Goal: Task Accomplishment & Management: Manage account settings

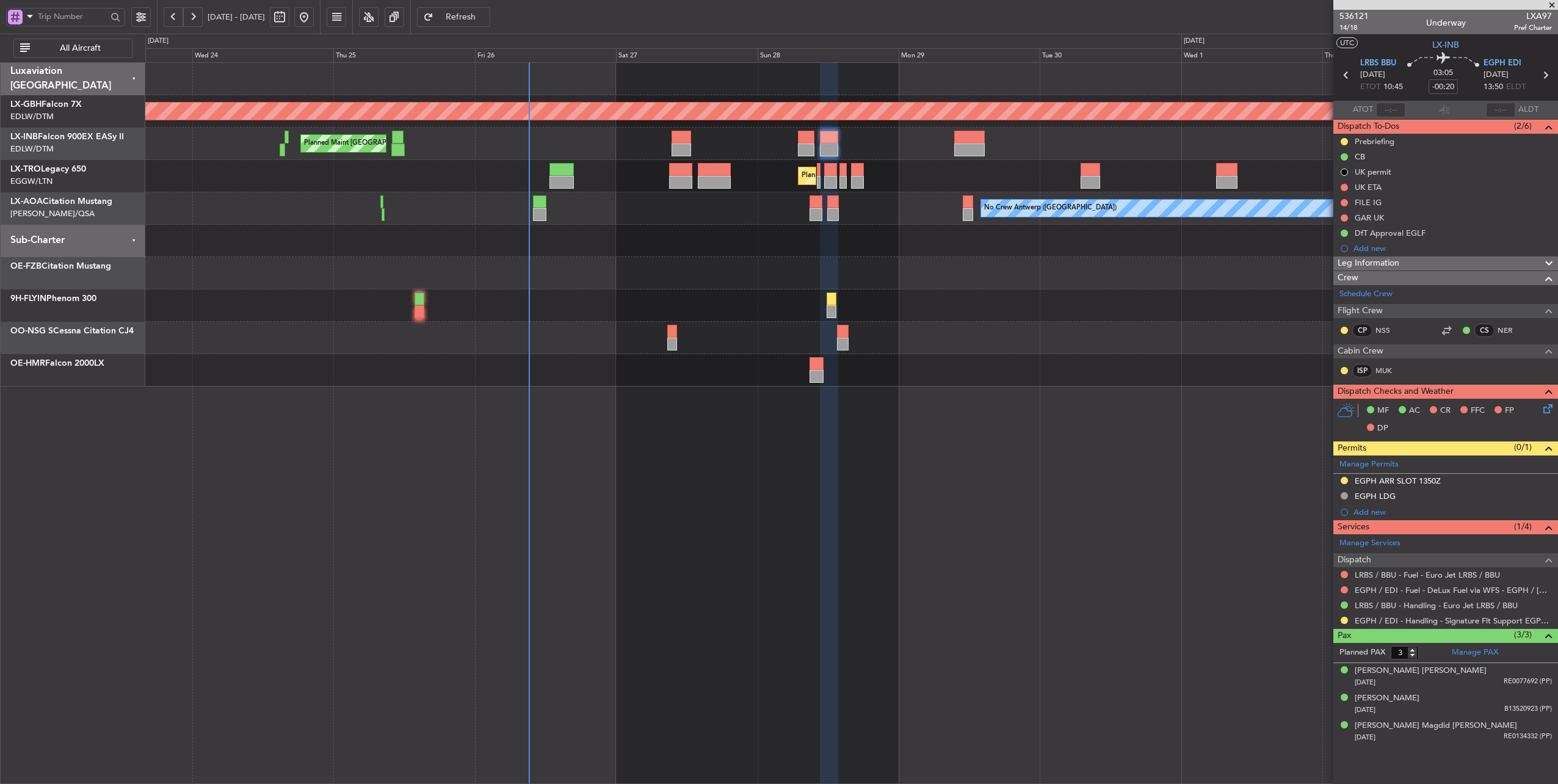
click at [603, 150] on div "Planned Maint [GEOGRAPHIC_DATA] ([GEOGRAPHIC_DATA]) Planned Maint [GEOGRAPHIC_D…" at bounding box center [851, 144] width 1413 height 32
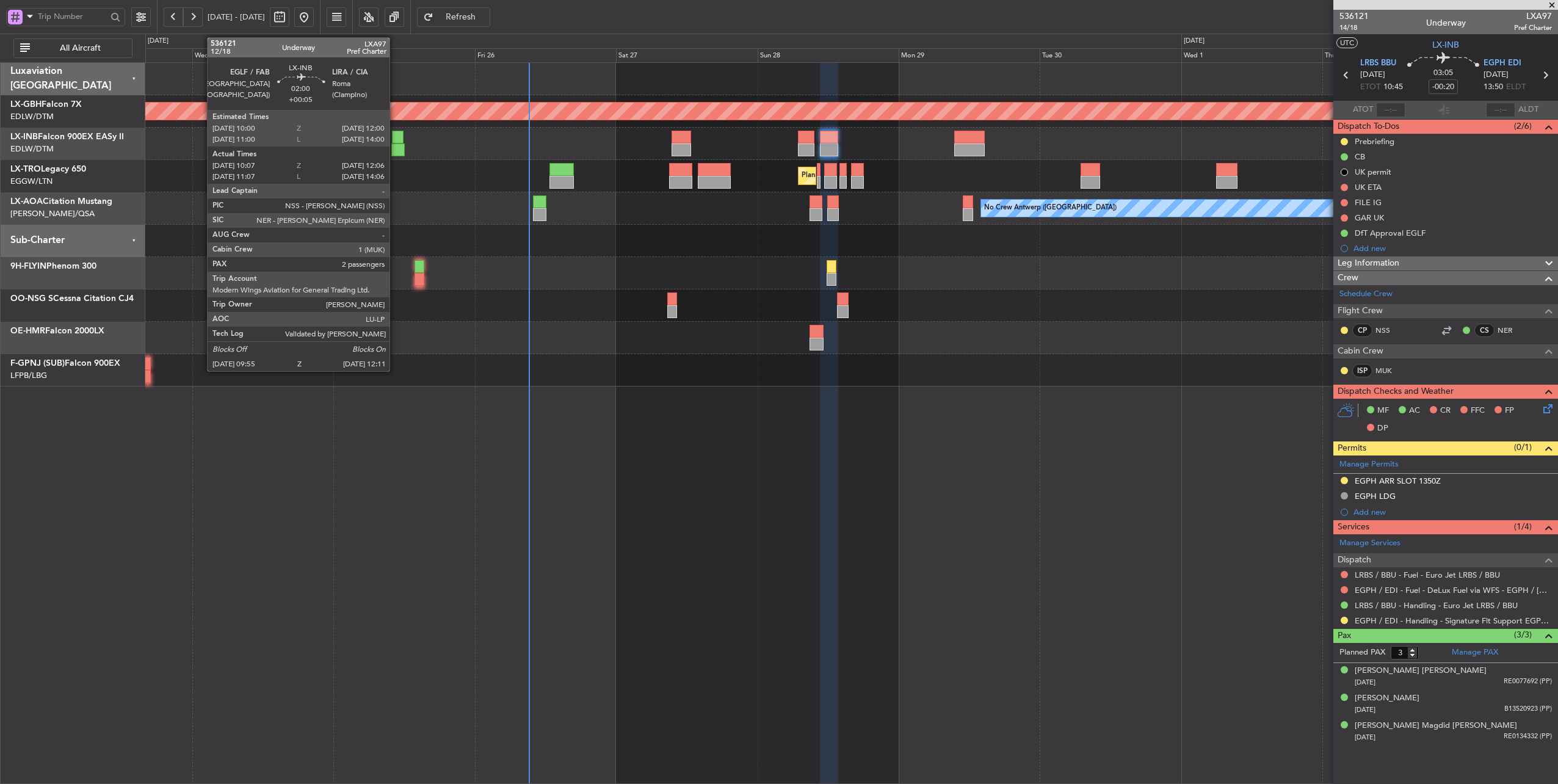
click at [396, 142] on div at bounding box center [398, 137] width 12 height 13
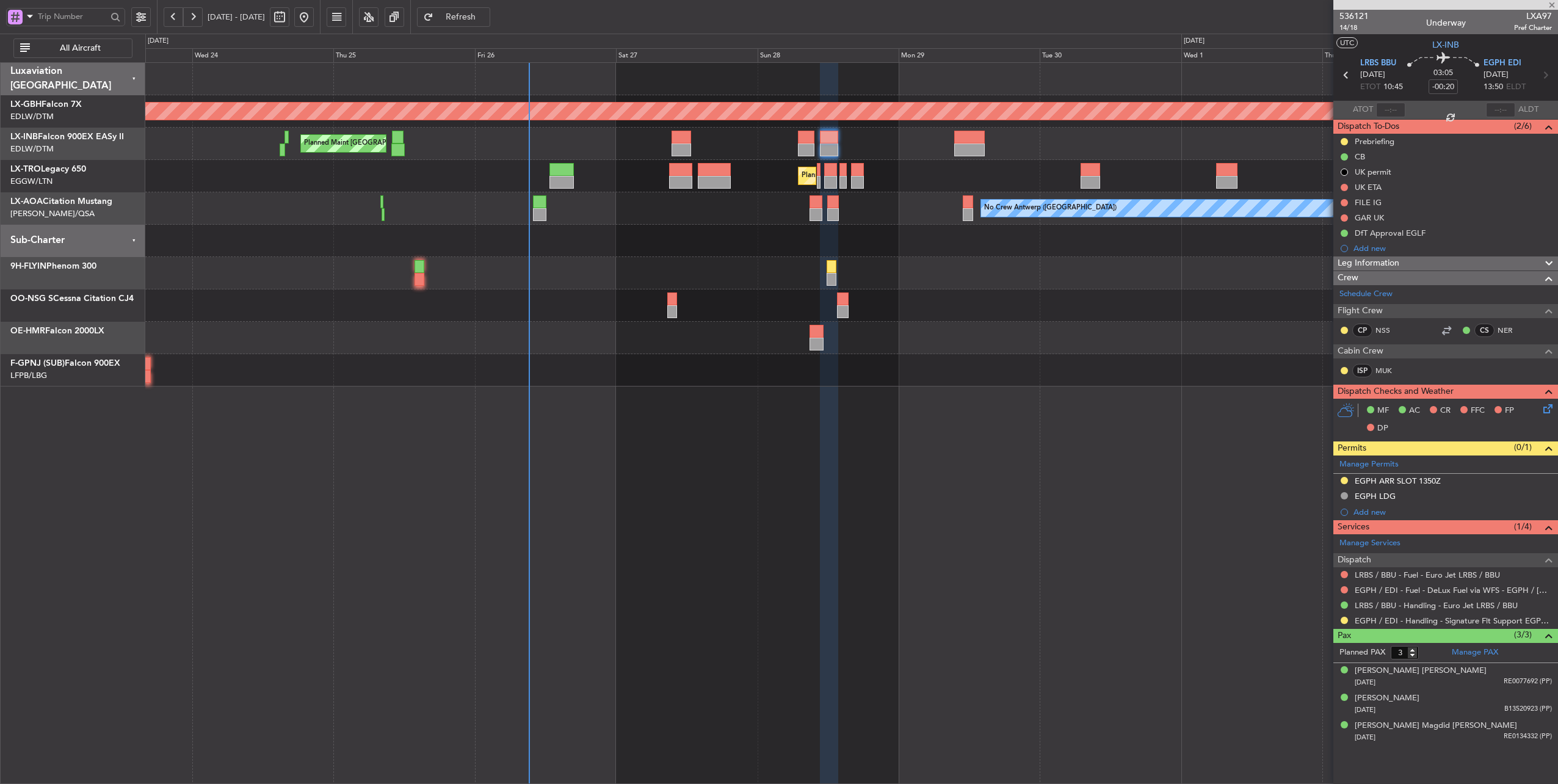
type input "+00:05"
type input "10:07"
type input "12:06"
type input "2"
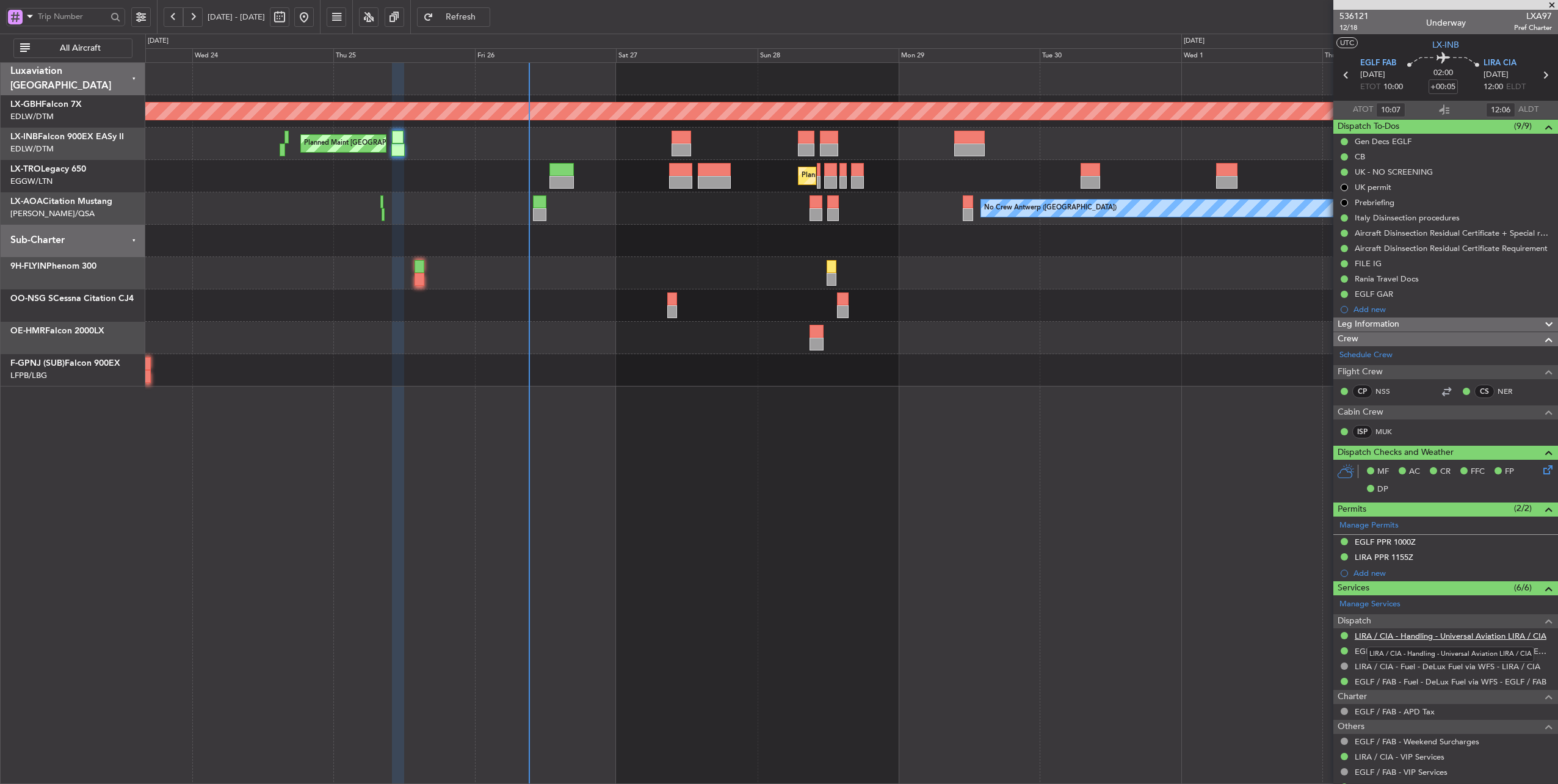
click at [1442, 635] on link "LIRA / CIA - Handling - Universal Aviation LIRA / CIA" at bounding box center [1450, 636] width 192 height 10
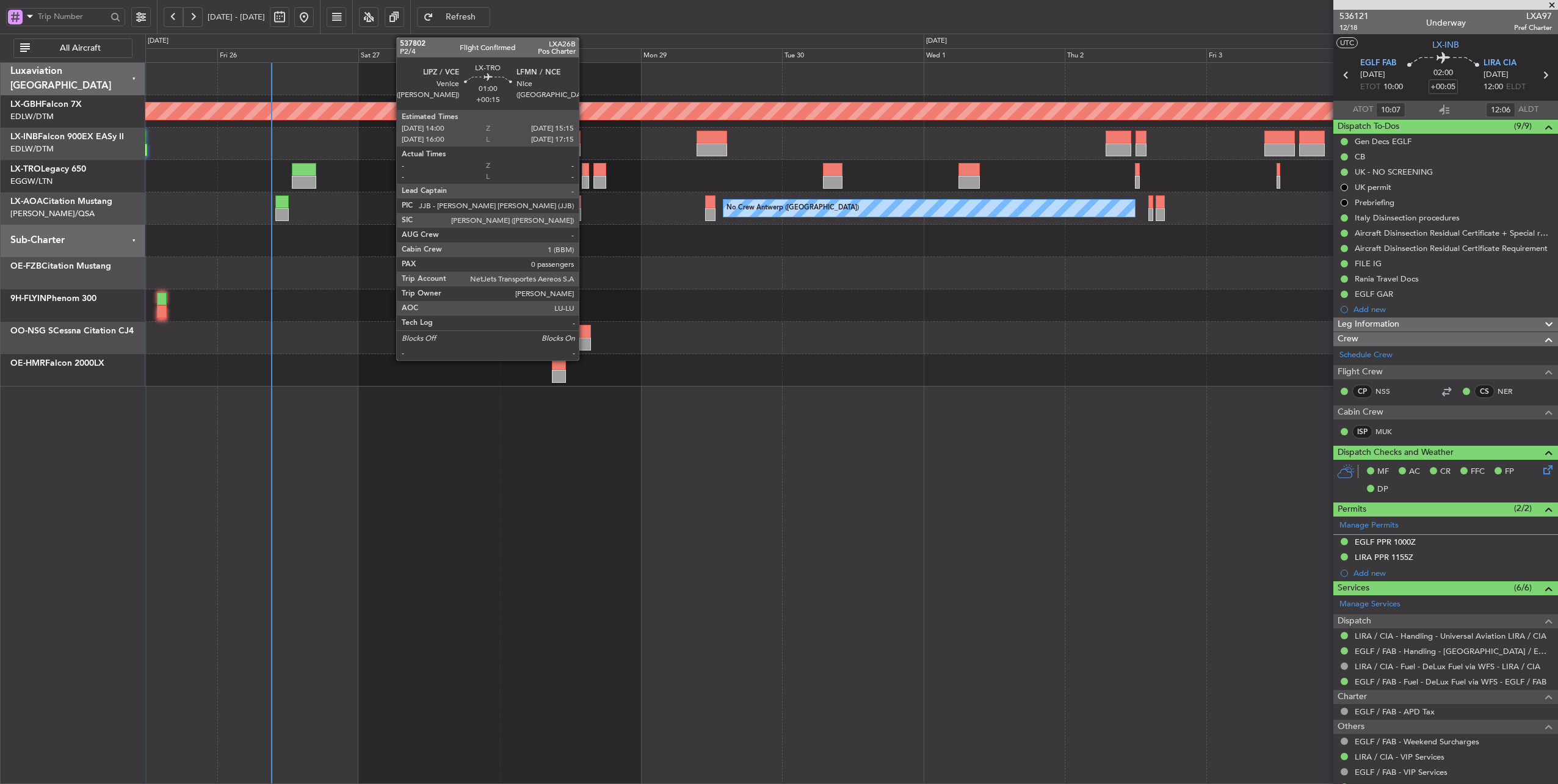
click at [585, 169] on div at bounding box center [586, 170] width 8 height 13
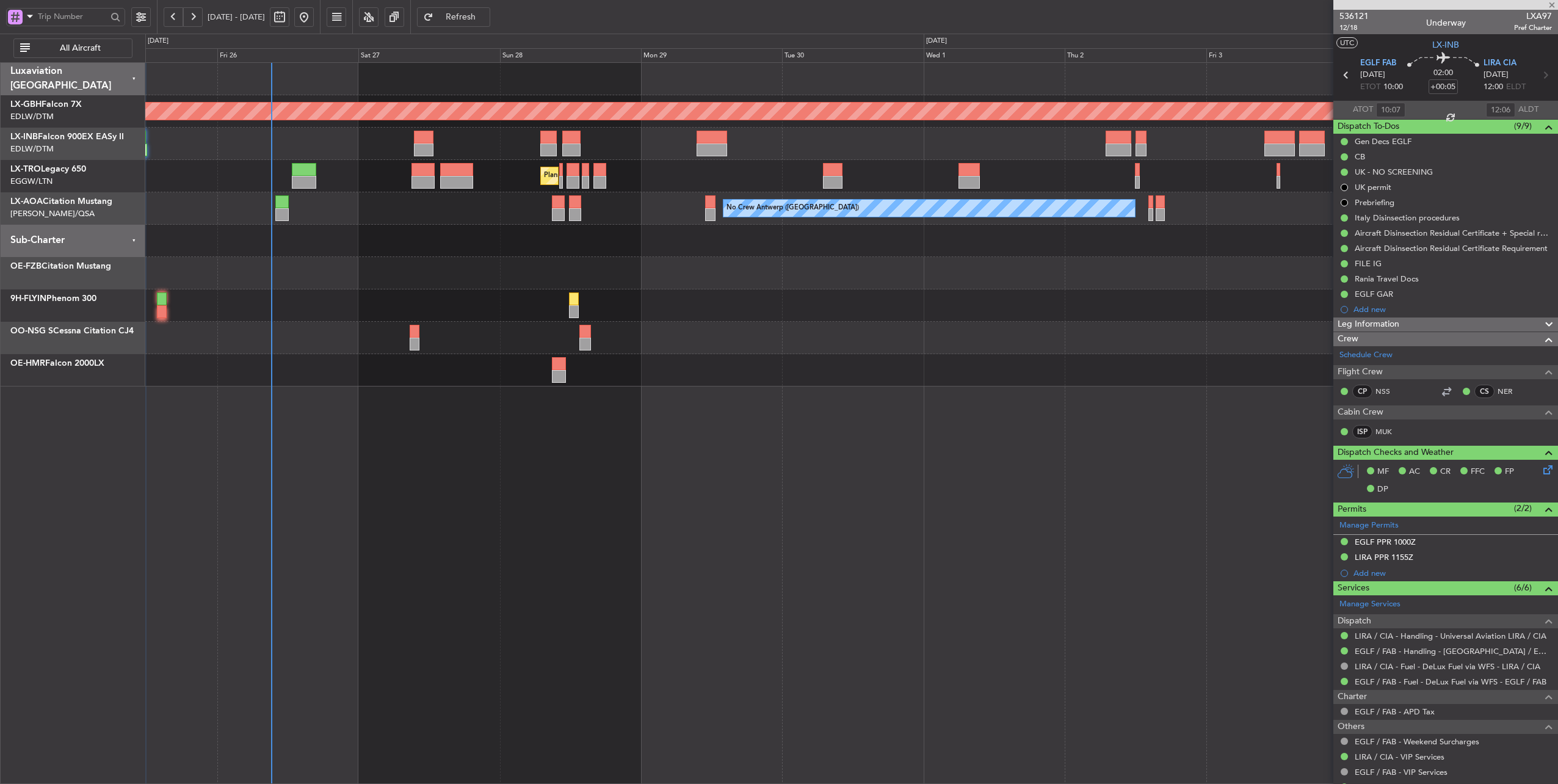
type input "+00:15"
type input "0"
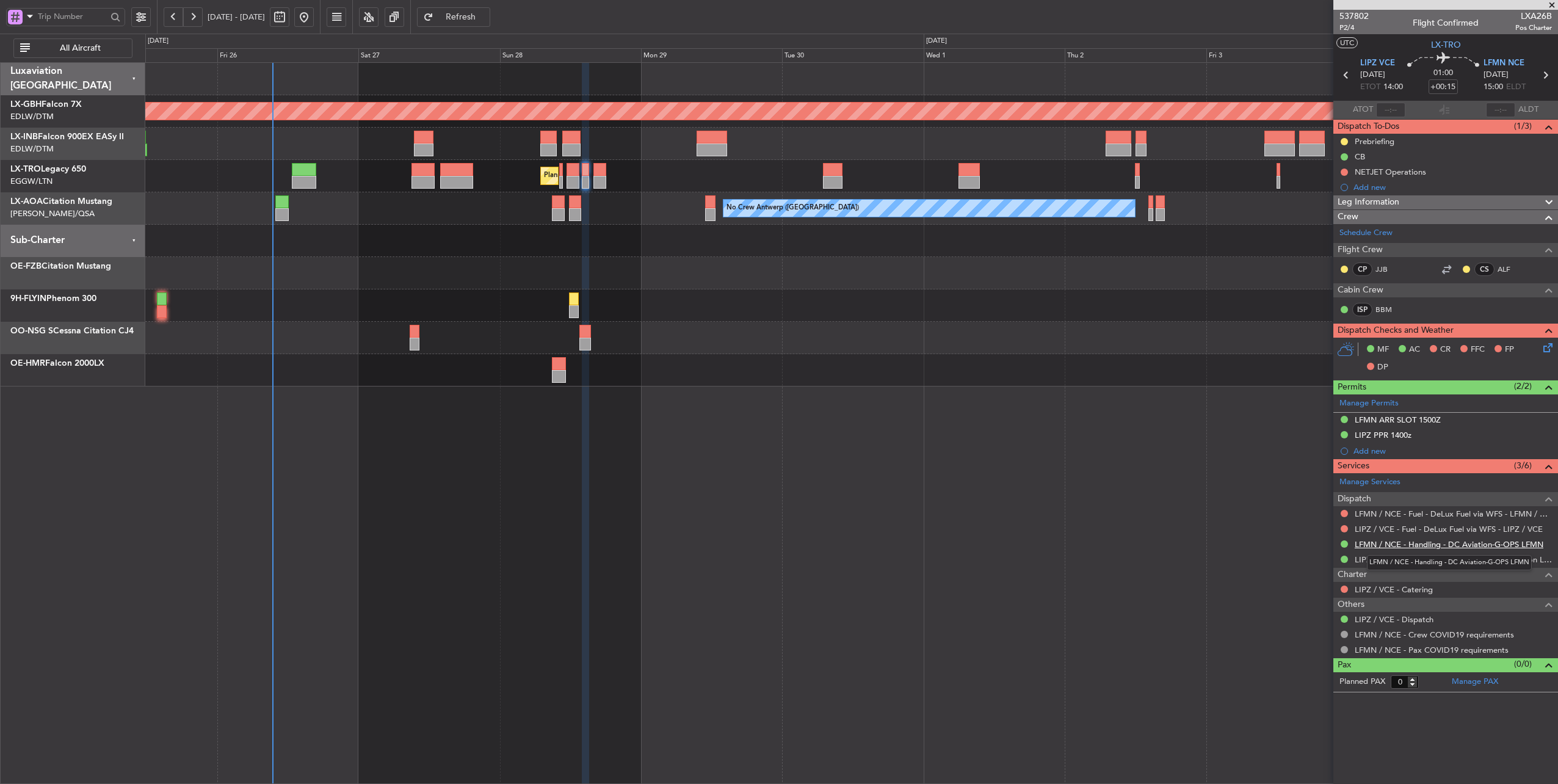
click at [1493, 543] on link "LFMN / NCE - Handling - DC Aviation-G-OPS LFMN" at bounding box center [1448, 543] width 189 height 10
click at [1471, 527] on link "LIPZ / VCE - Fuel - DeLux Fuel via WFS - LIPZ / VCE" at bounding box center [1448, 528] width 188 height 10
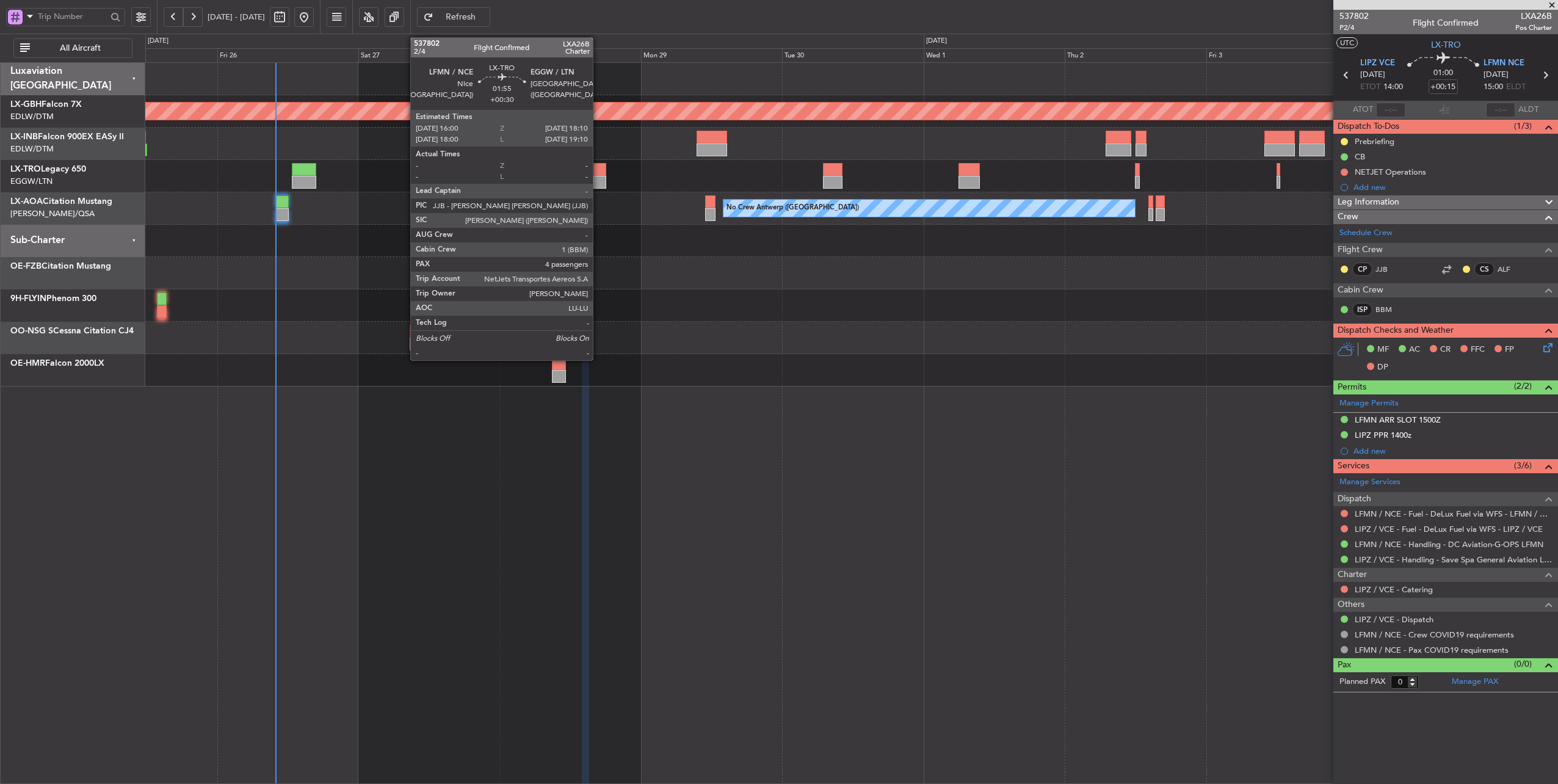
click at [599, 174] on div at bounding box center [600, 170] width 13 height 13
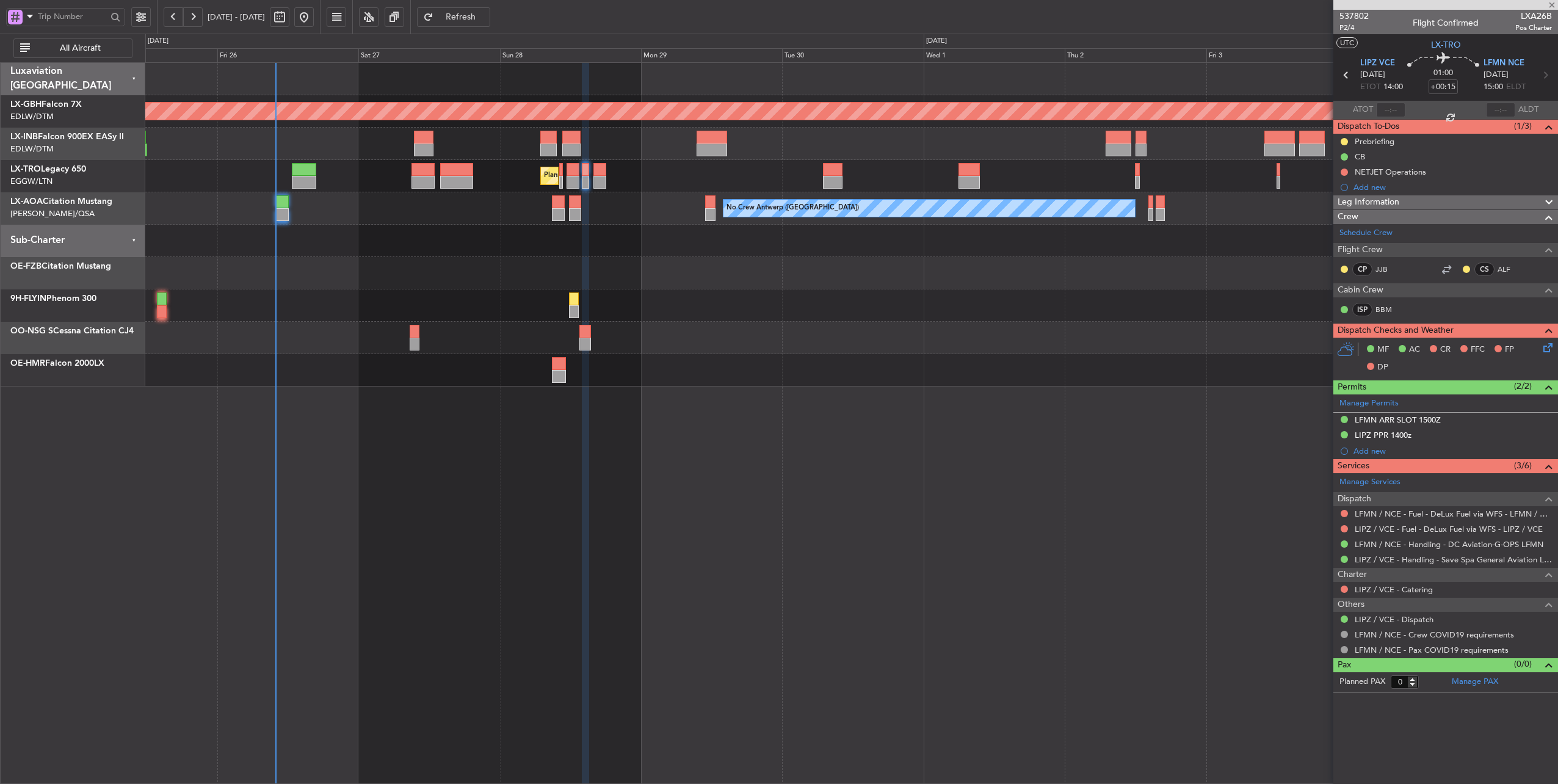
type input "+00:30"
type input "4"
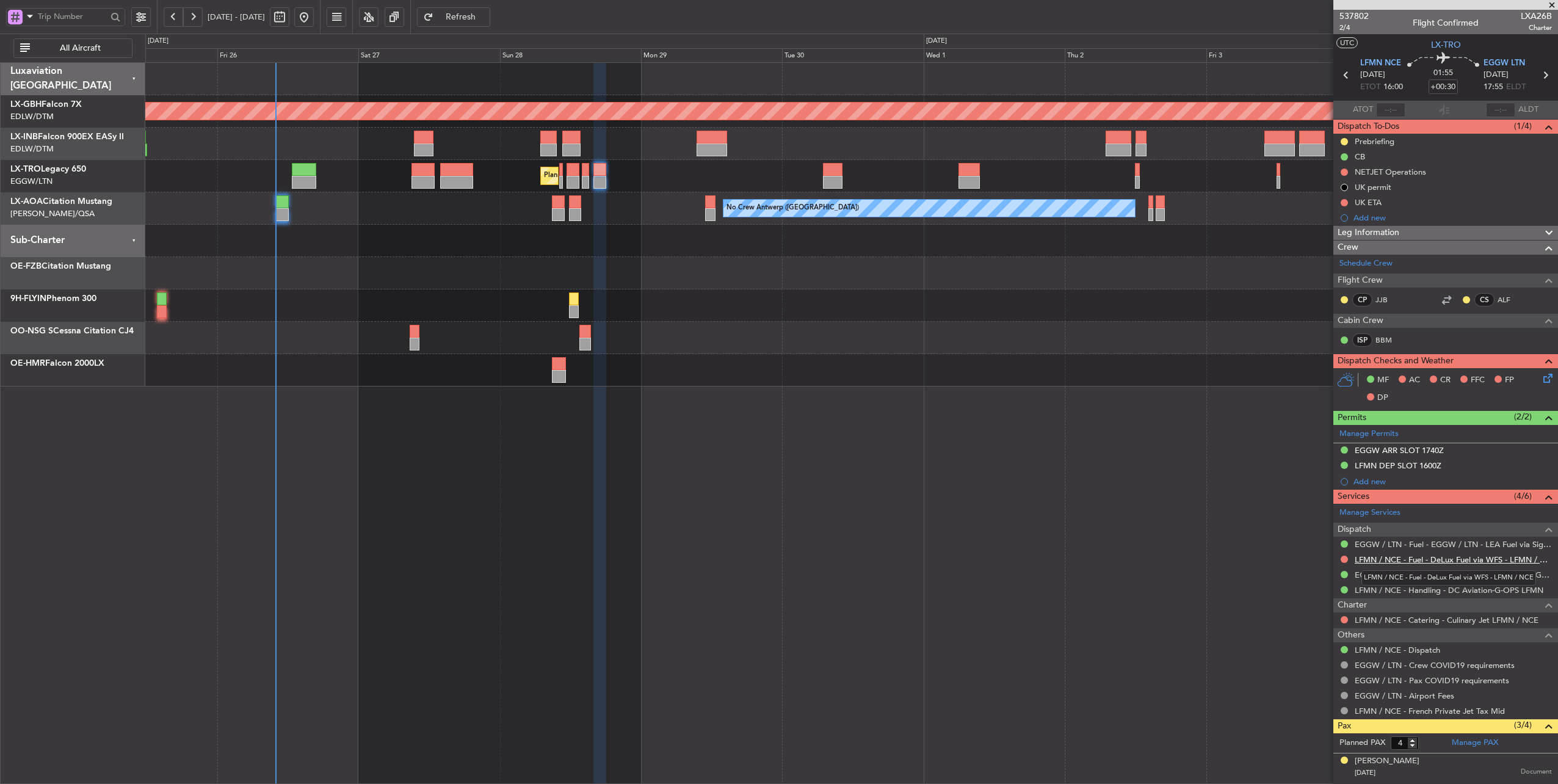
click at [1469, 558] on link "LFMN / NCE - Fuel - DeLux Fuel via WFS - LFMN / NCE" at bounding box center [1453, 559] width 197 height 10
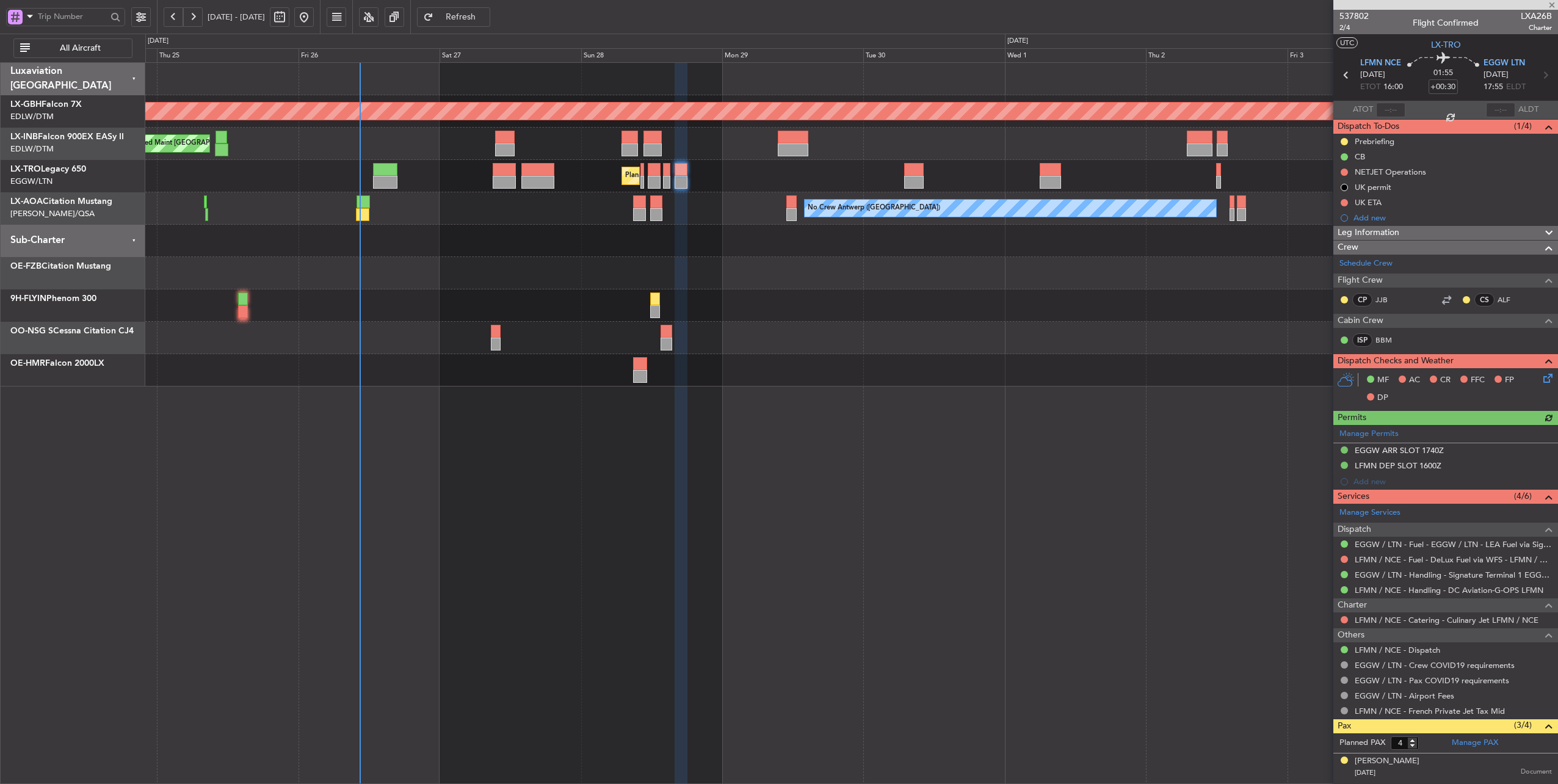
click at [566, 260] on div "Planned Maint Nurnberg Planned Maint [GEOGRAPHIC_DATA] ([GEOGRAPHIC_DATA]) Plan…" at bounding box center [851, 225] width 1413 height 323
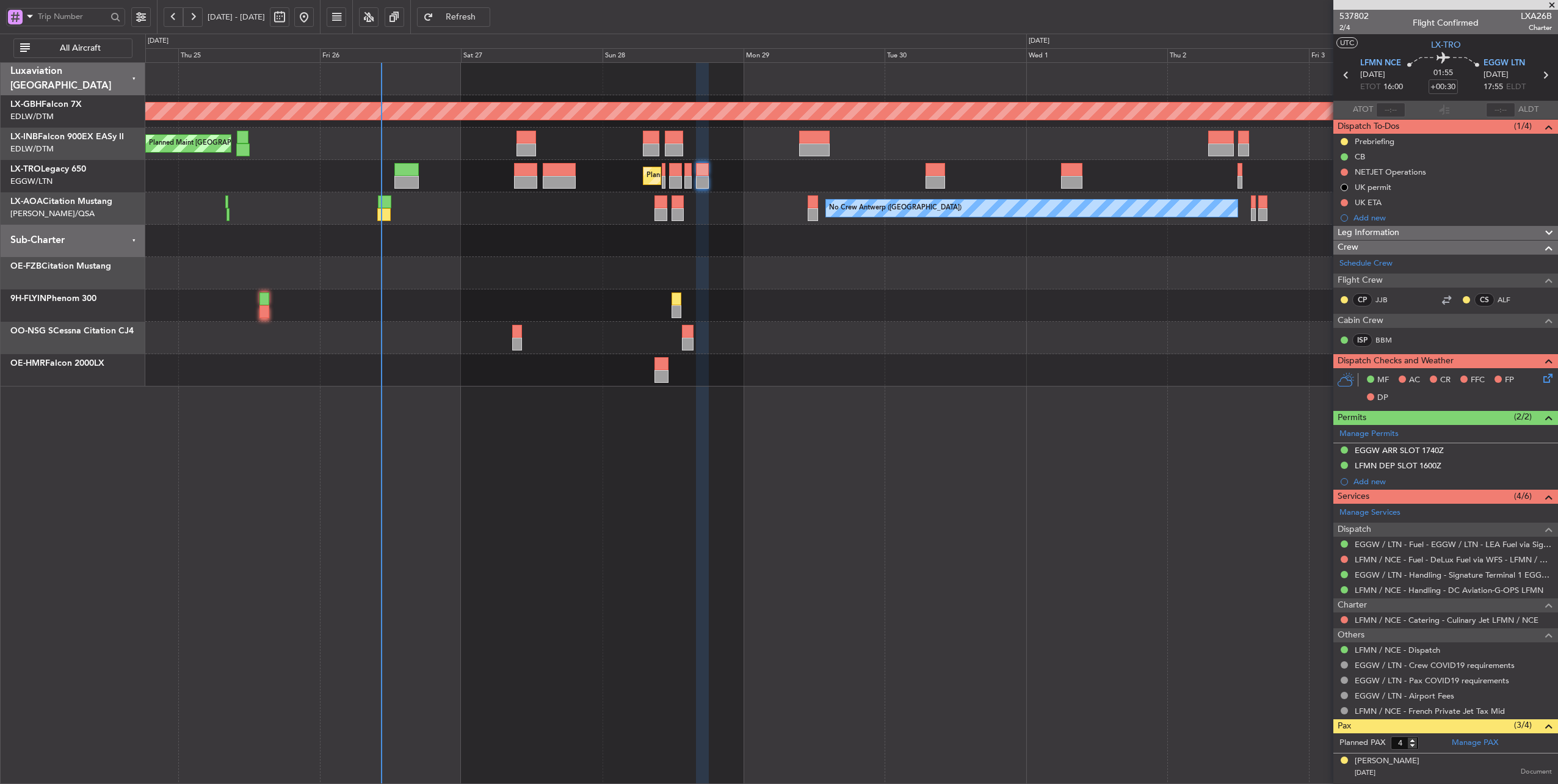
click at [360, 151] on div "Planned Maint [GEOGRAPHIC_DATA] ([GEOGRAPHIC_DATA]) Planned Maint [GEOGRAPHIC_D…" at bounding box center [851, 144] width 1413 height 32
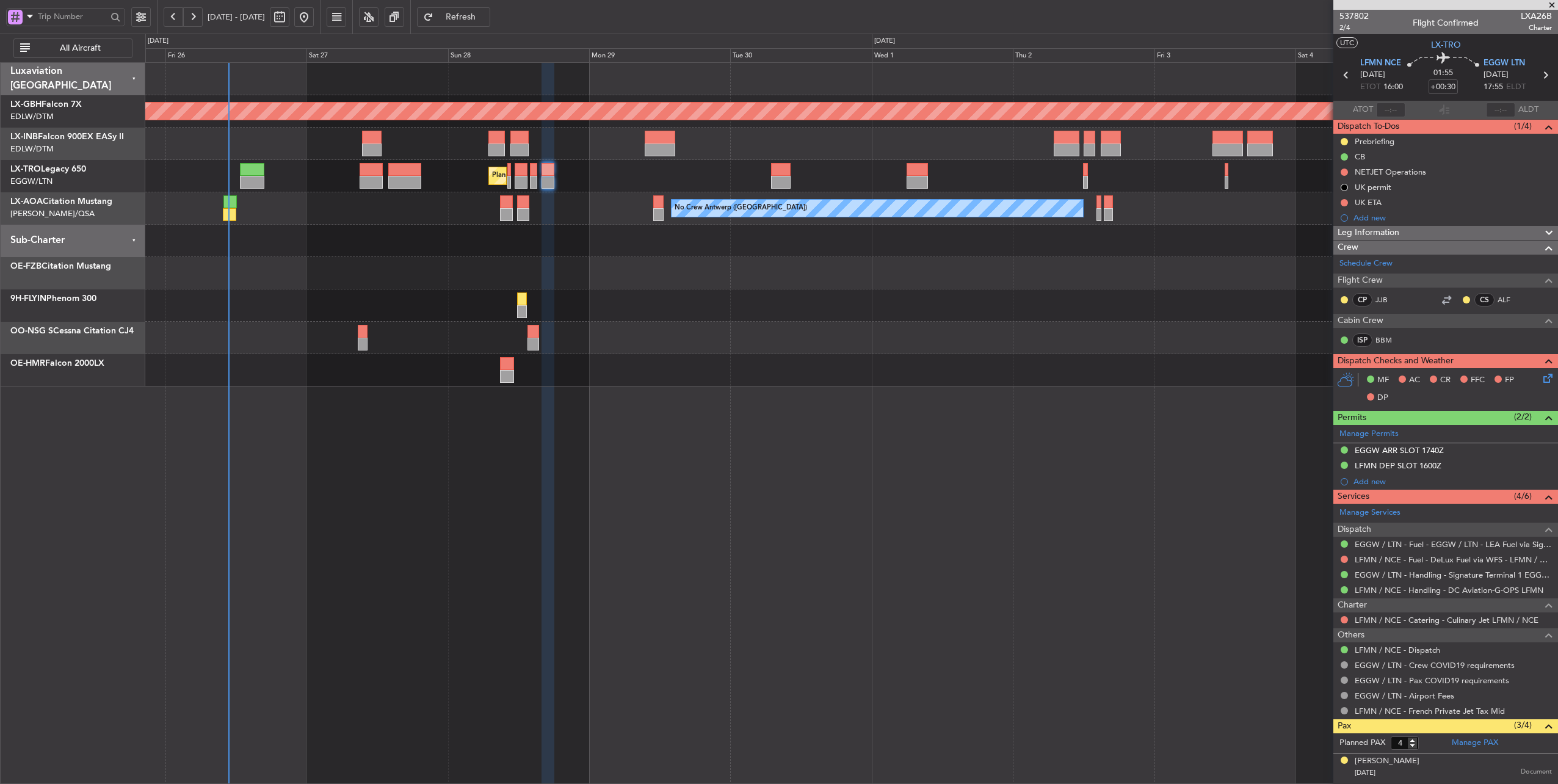
click at [339, 299] on div at bounding box center [851, 305] width 1413 height 32
click at [147, 15] on button at bounding box center [140, 17] width 20 height 20
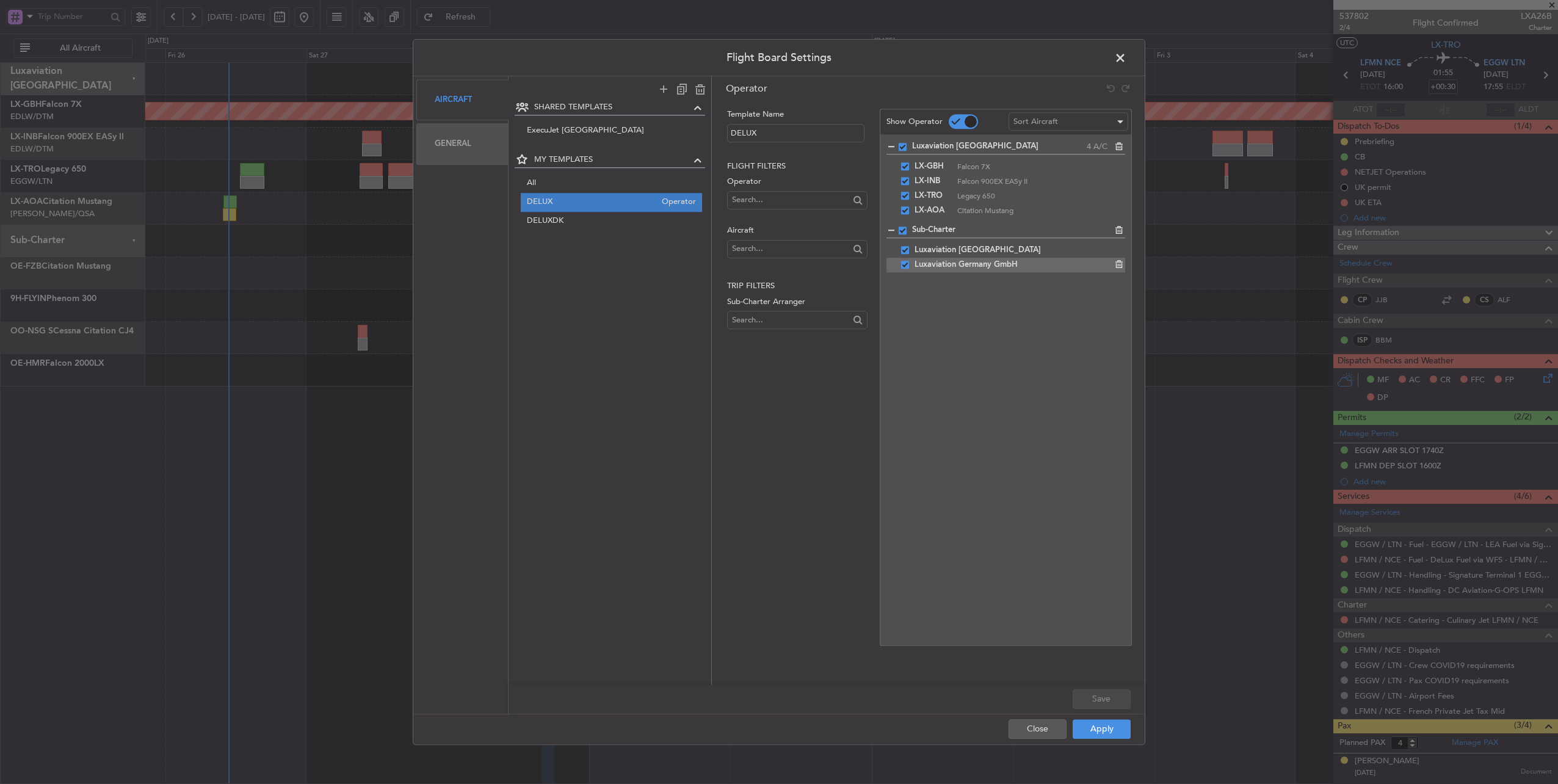
click at [906, 266] on span at bounding box center [905, 264] width 8 height 8
click at [910, 260] on input "checkbox" at bounding box center [910, 260] width 0 height 0
click at [906, 266] on span at bounding box center [905, 264] width 8 height 8
click at [910, 260] on input "checkbox" at bounding box center [910, 260] width 0 height 0
click at [1126, 58] on span at bounding box center [1126, 61] width 0 height 24
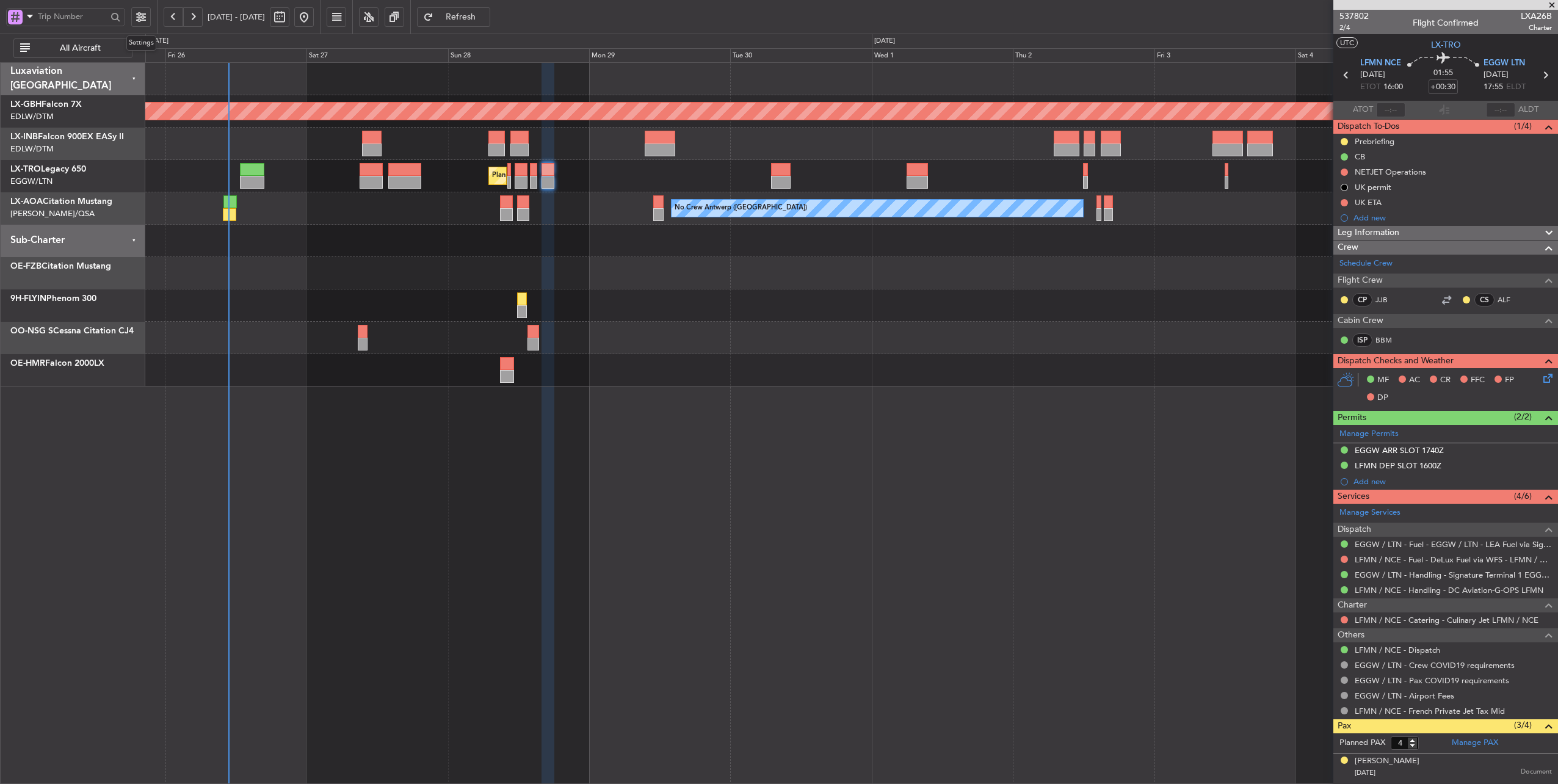
click at [140, 14] on button at bounding box center [140, 17] width 20 height 20
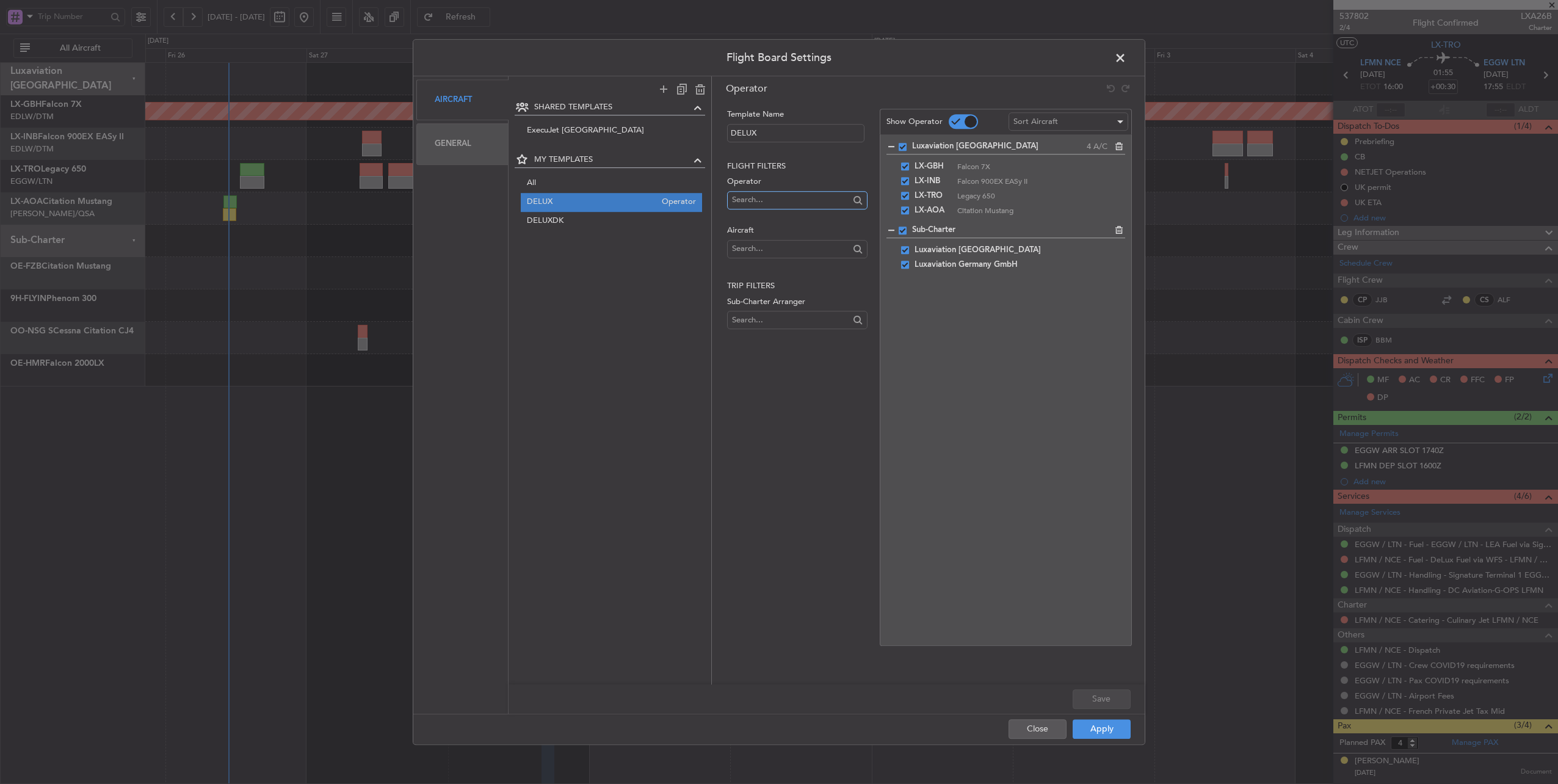
click at [787, 200] on input "text" at bounding box center [790, 199] width 117 height 18
type input "s"
click at [794, 466] on div "Template Name DELUX Flight filters Operator Aircraft Trip filters Sub-Charter A…" at bounding box center [796, 377] width 142 height 537
click at [783, 323] on input "text" at bounding box center [790, 319] width 117 height 18
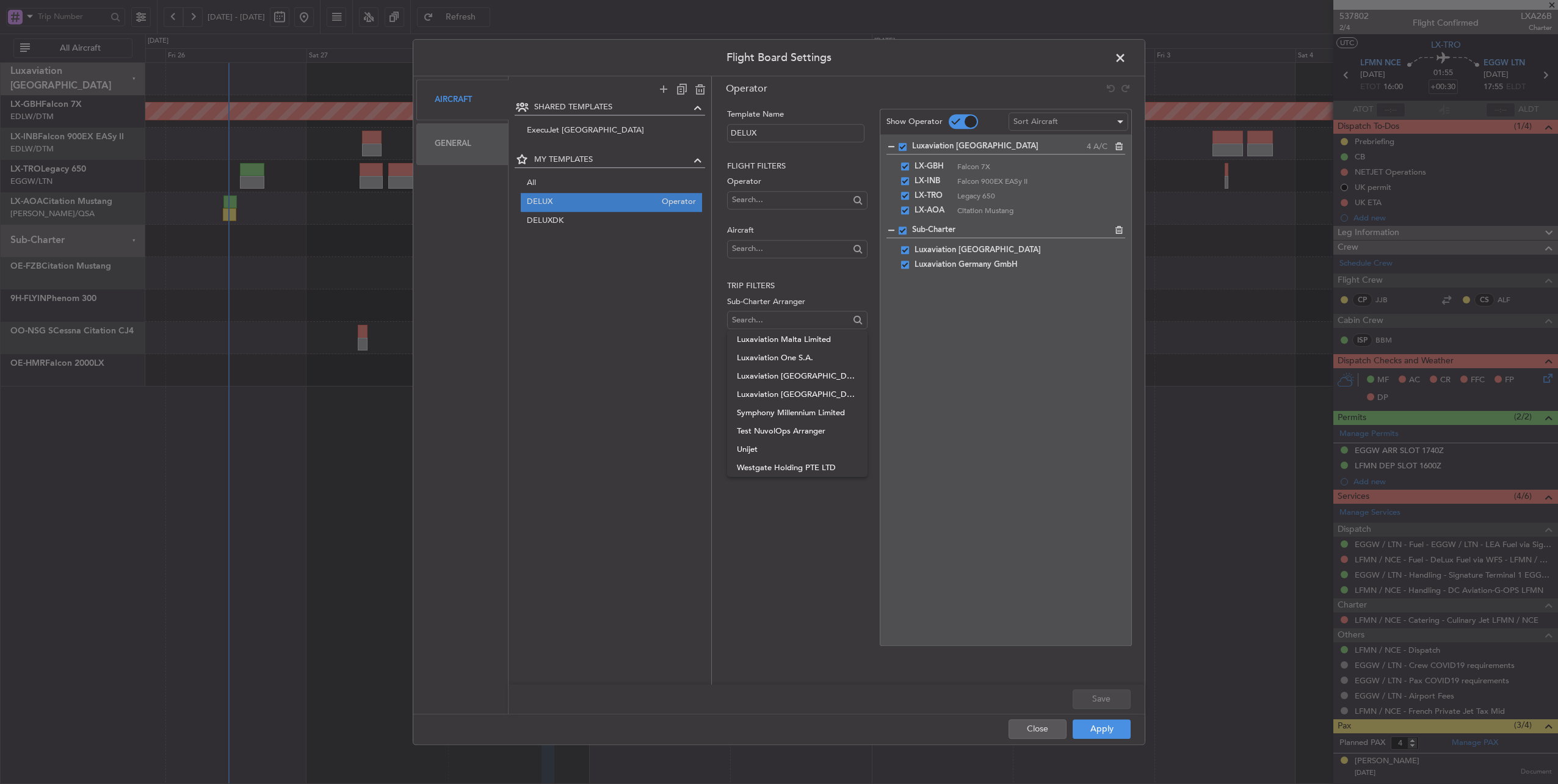
click at [795, 533] on div "Template Name DELUX Flight filters Operator Aircraft Trip filters Sub-Charter A…" at bounding box center [796, 377] width 142 height 537
click at [1126, 58] on span at bounding box center [1126, 61] width 0 height 24
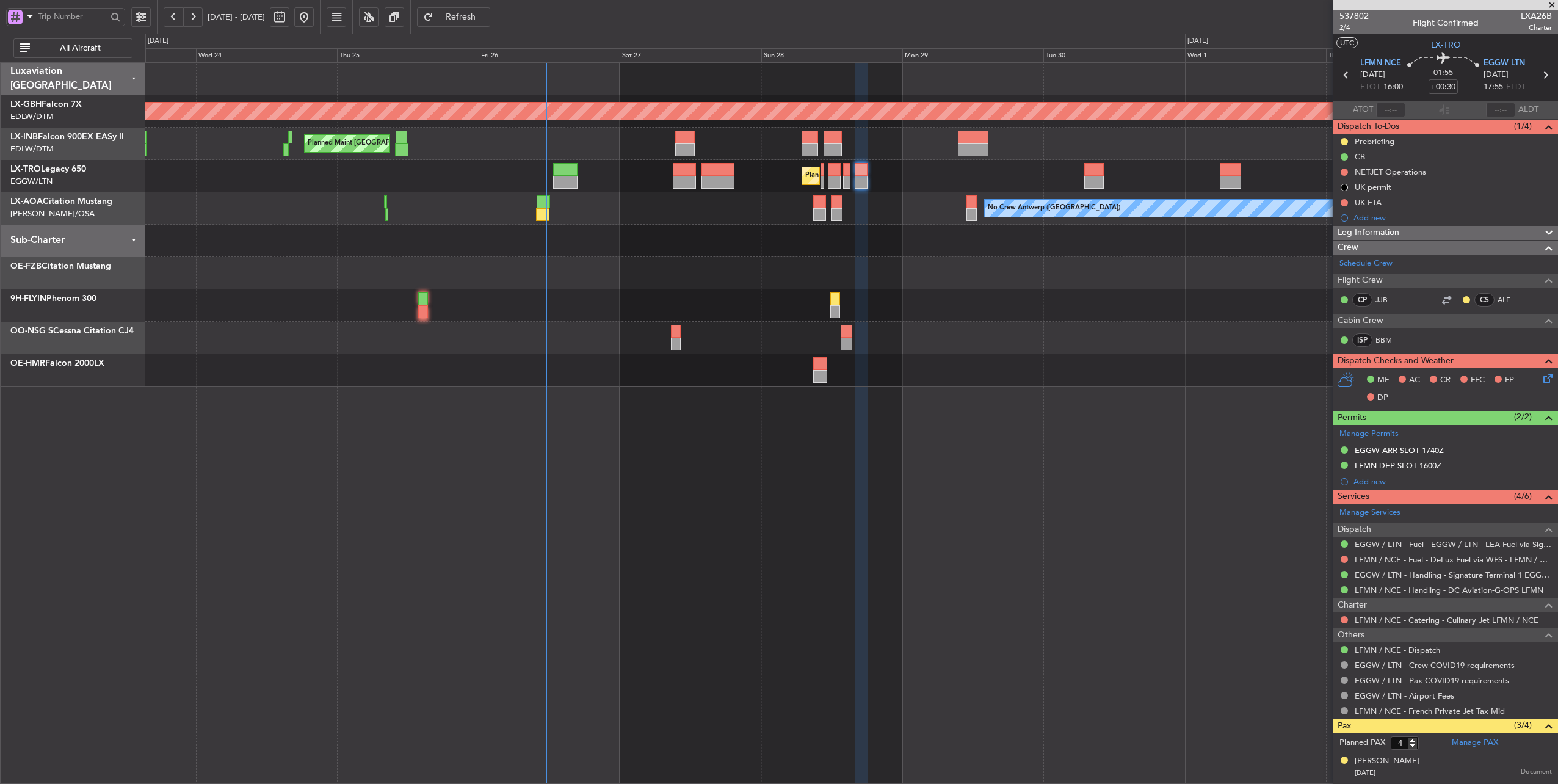
click at [641, 150] on div "Planned Maint [GEOGRAPHIC_DATA] ([GEOGRAPHIC_DATA]) Planned Maint [GEOGRAPHIC_D…" at bounding box center [851, 144] width 1413 height 32
